Goal: Task Accomplishment & Management: Manage account settings

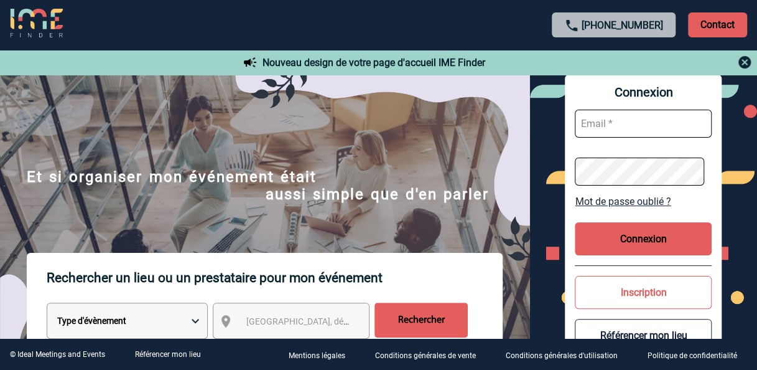
click at [599, 126] on input "text" at bounding box center [643, 124] width 137 height 28
type input "nathalie.breton@sanofi.com"
click at [611, 239] on button "Connexion" at bounding box center [643, 238] width 137 height 33
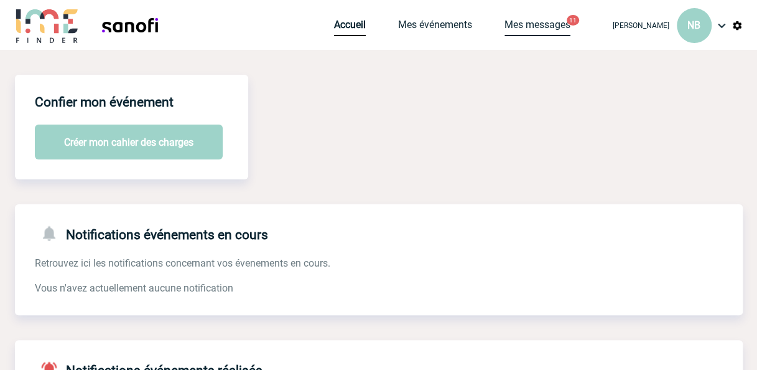
click at [517, 27] on link "Mes messages" at bounding box center [538, 27] width 66 height 17
